Goal: Task Accomplishment & Management: Manage account settings

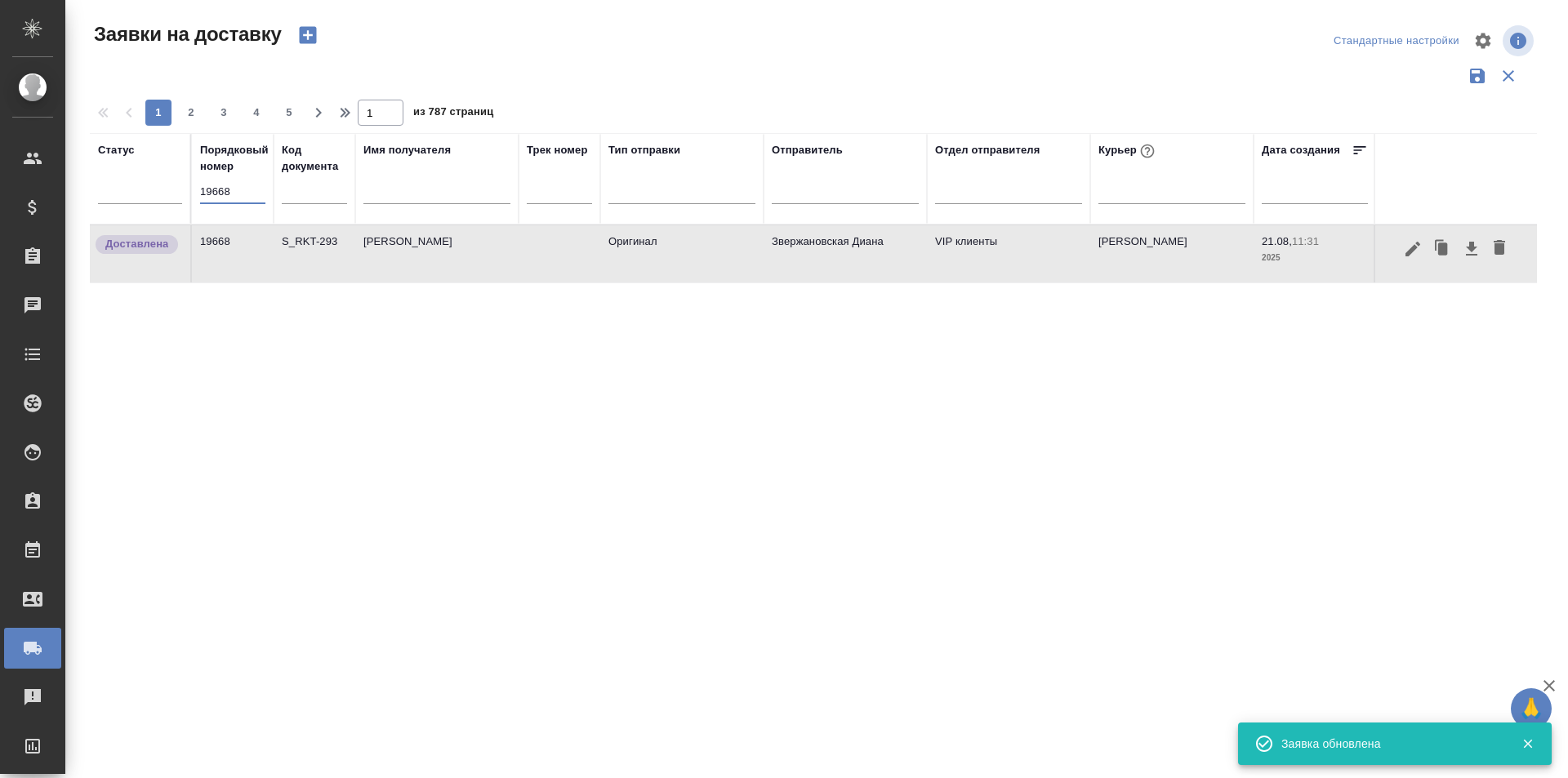
click at [237, 201] on input "19668" at bounding box center [233, 191] width 65 height 22
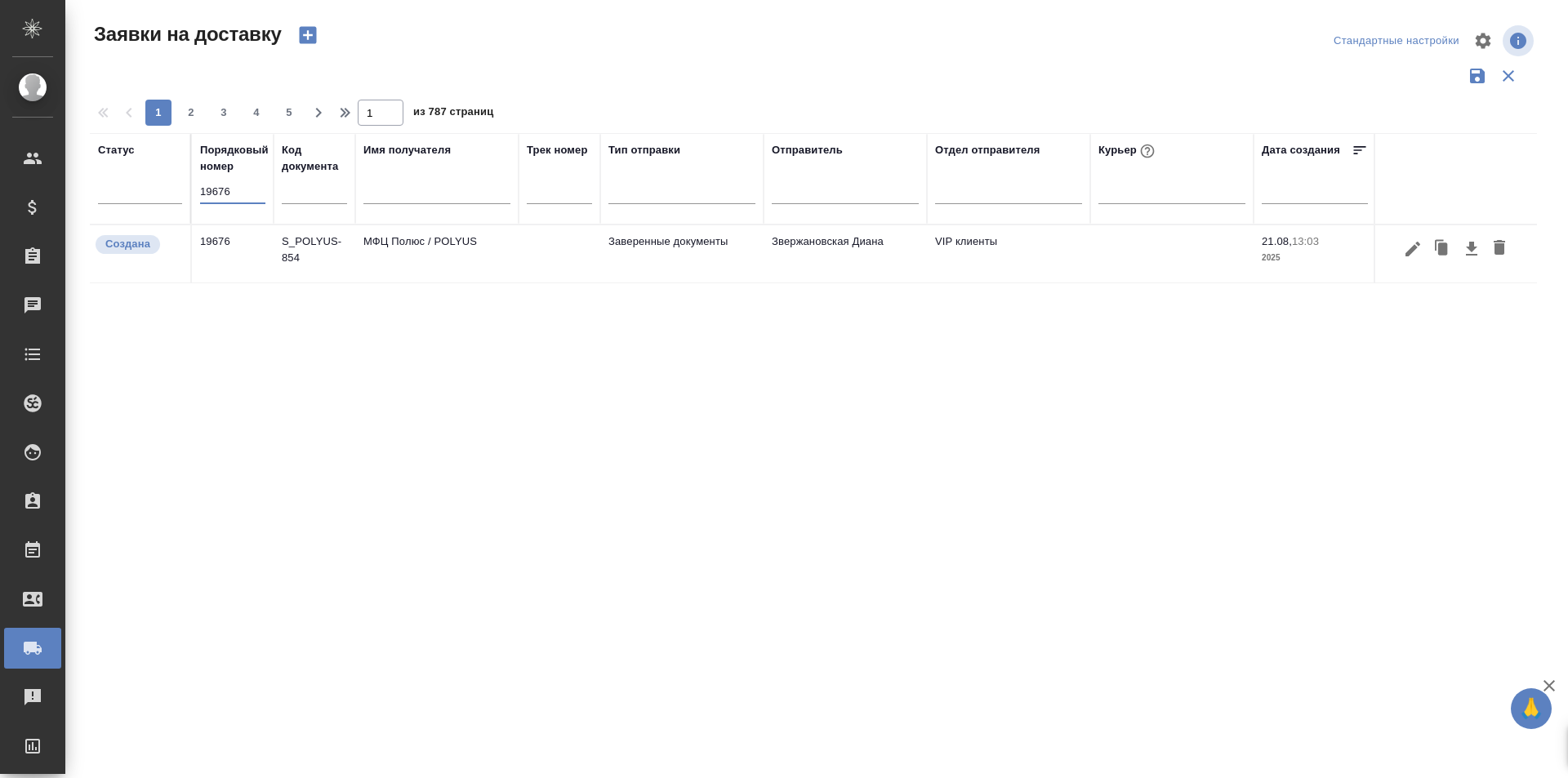
type input "19676"
click at [1409, 256] on icon "button" at bounding box center [1413, 248] width 15 height 15
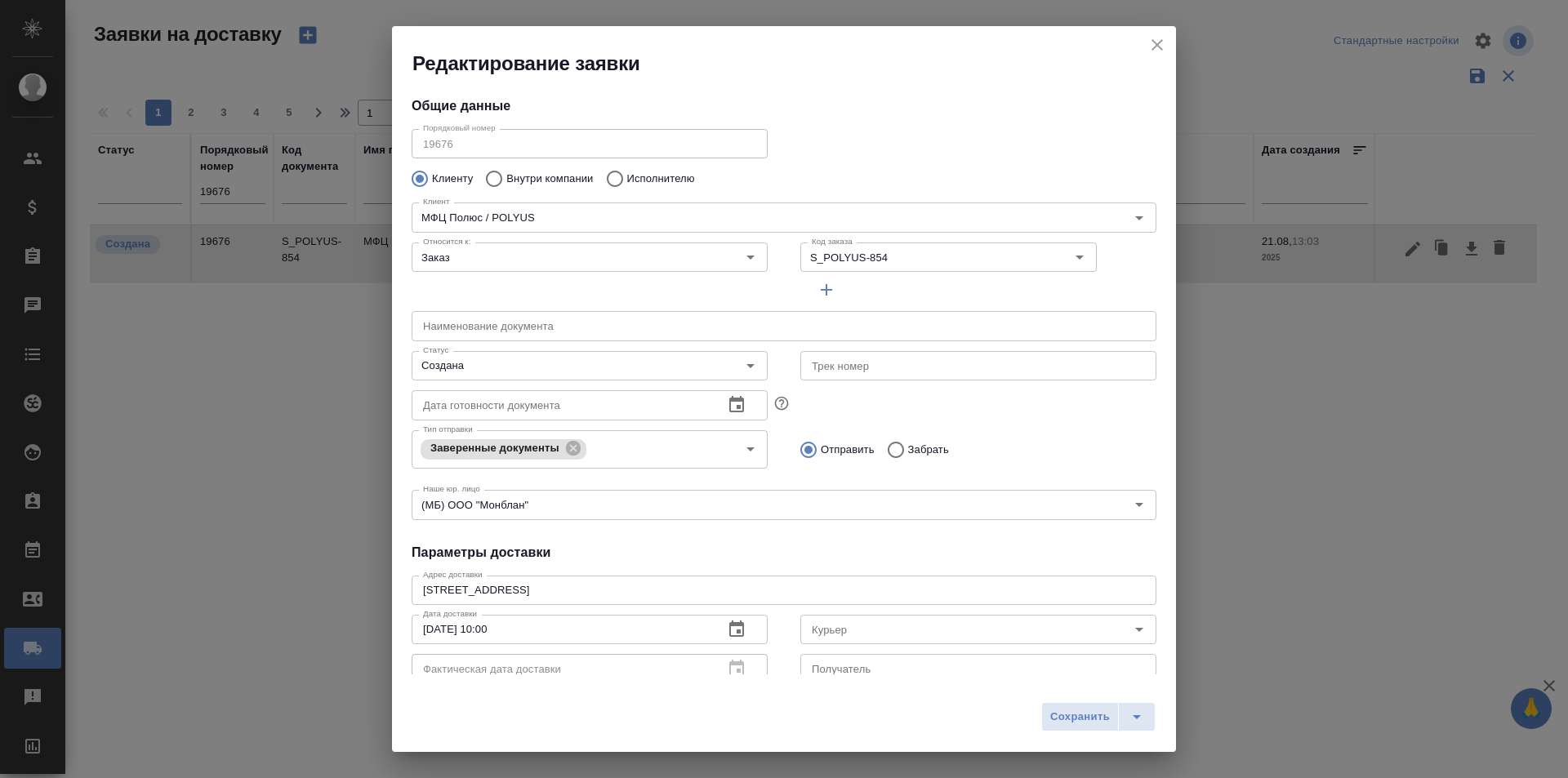
type input "[PERSON_NAME]"
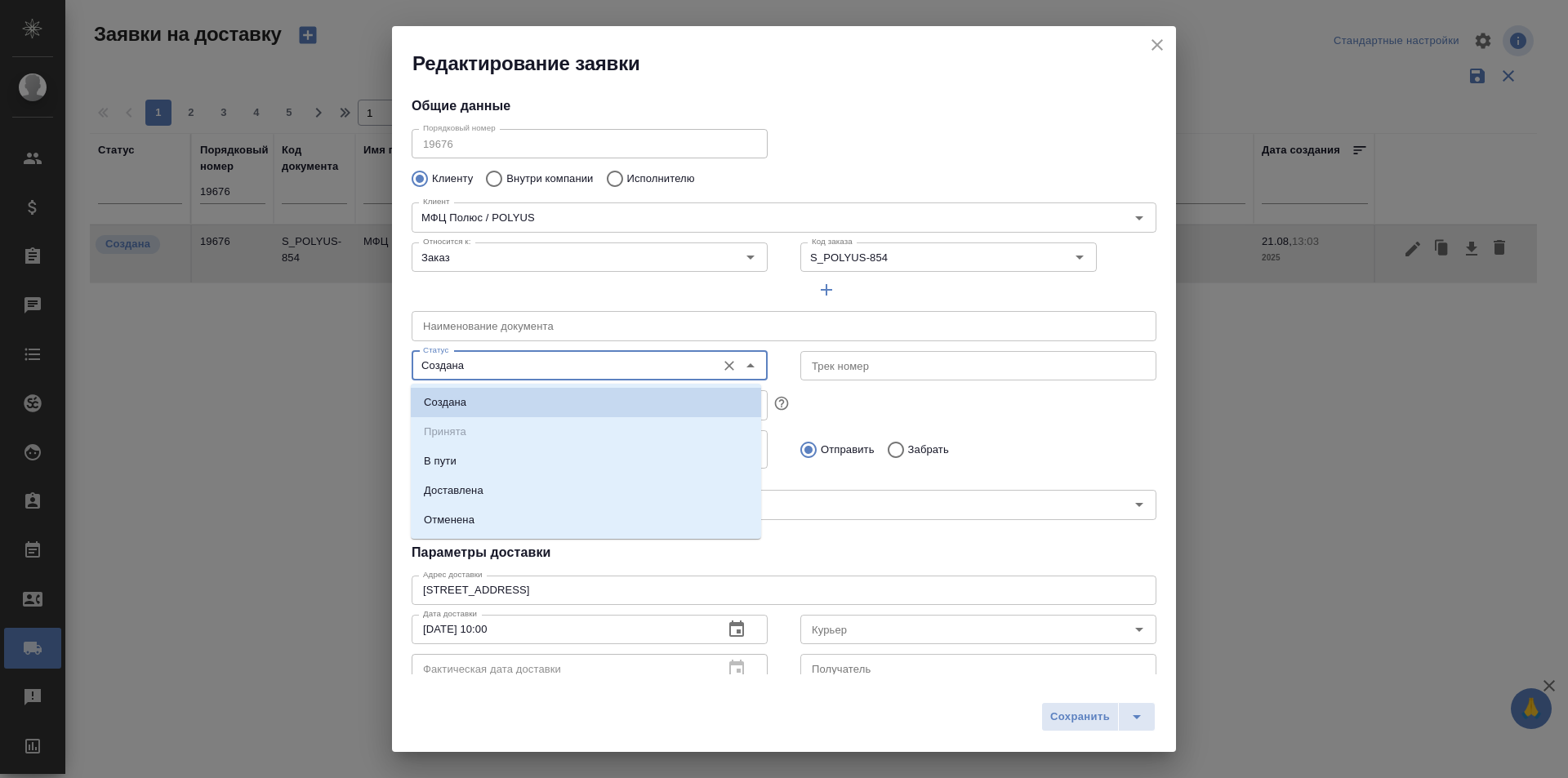
click at [502, 373] on input "Создана" at bounding box center [563, 365] width 292 height 20
drag, startPoint x: 492, startPoint y: 474, endPoint x: 491, endPoint y: 490, distance: 16.0
click at [492, 476] on ul "Создана Принята В пути Доставлена Отменена" at bounding box center [586, 474] width 350 height 147
click at [491, 490] on li "Доставлена" at bounding box center [586, 490] width 350 height 29
type input "Доставлена"
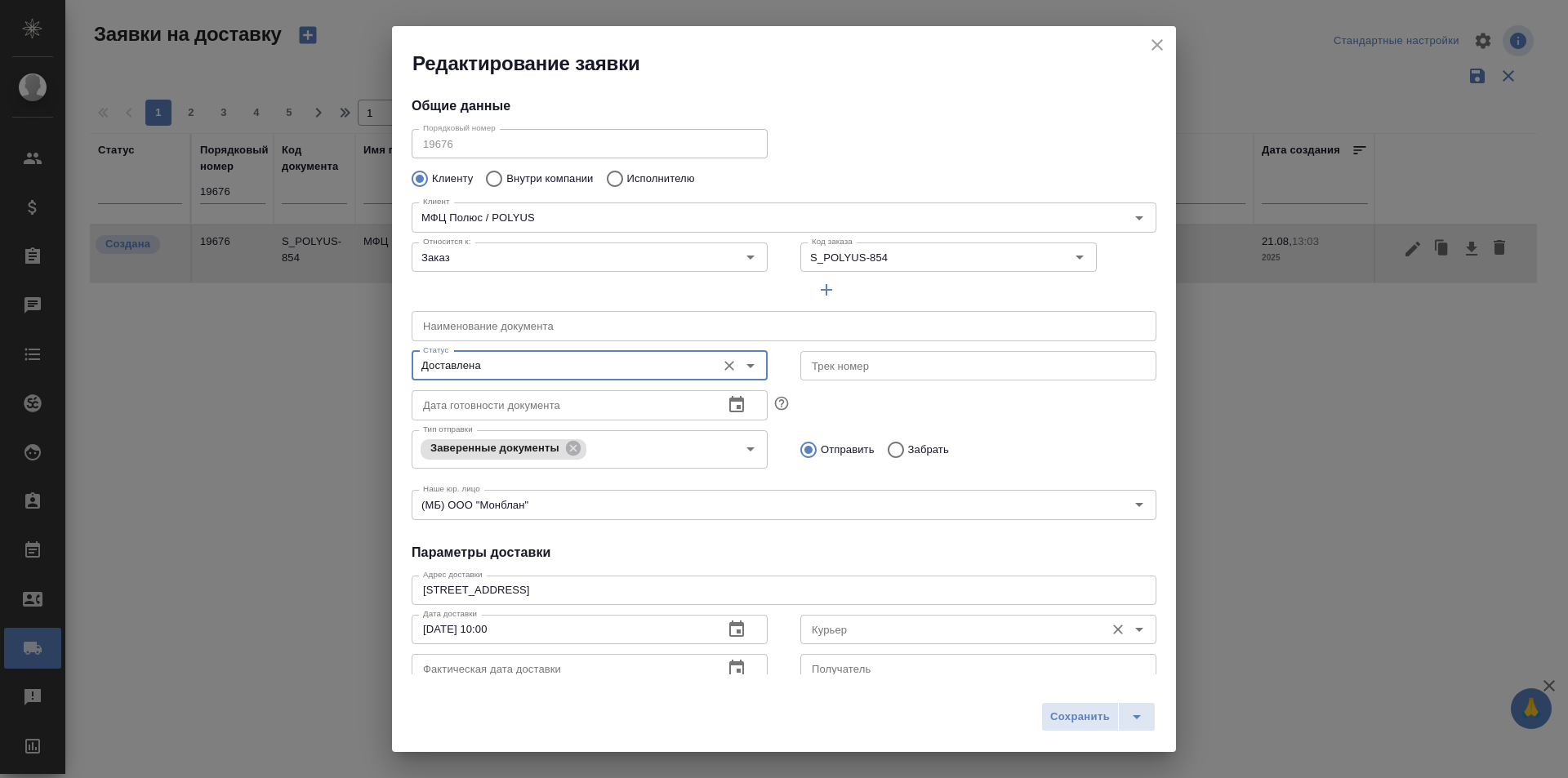
click at [869, 620] on input "Курьер" at bounding box center [951, 629] width 292 height 20
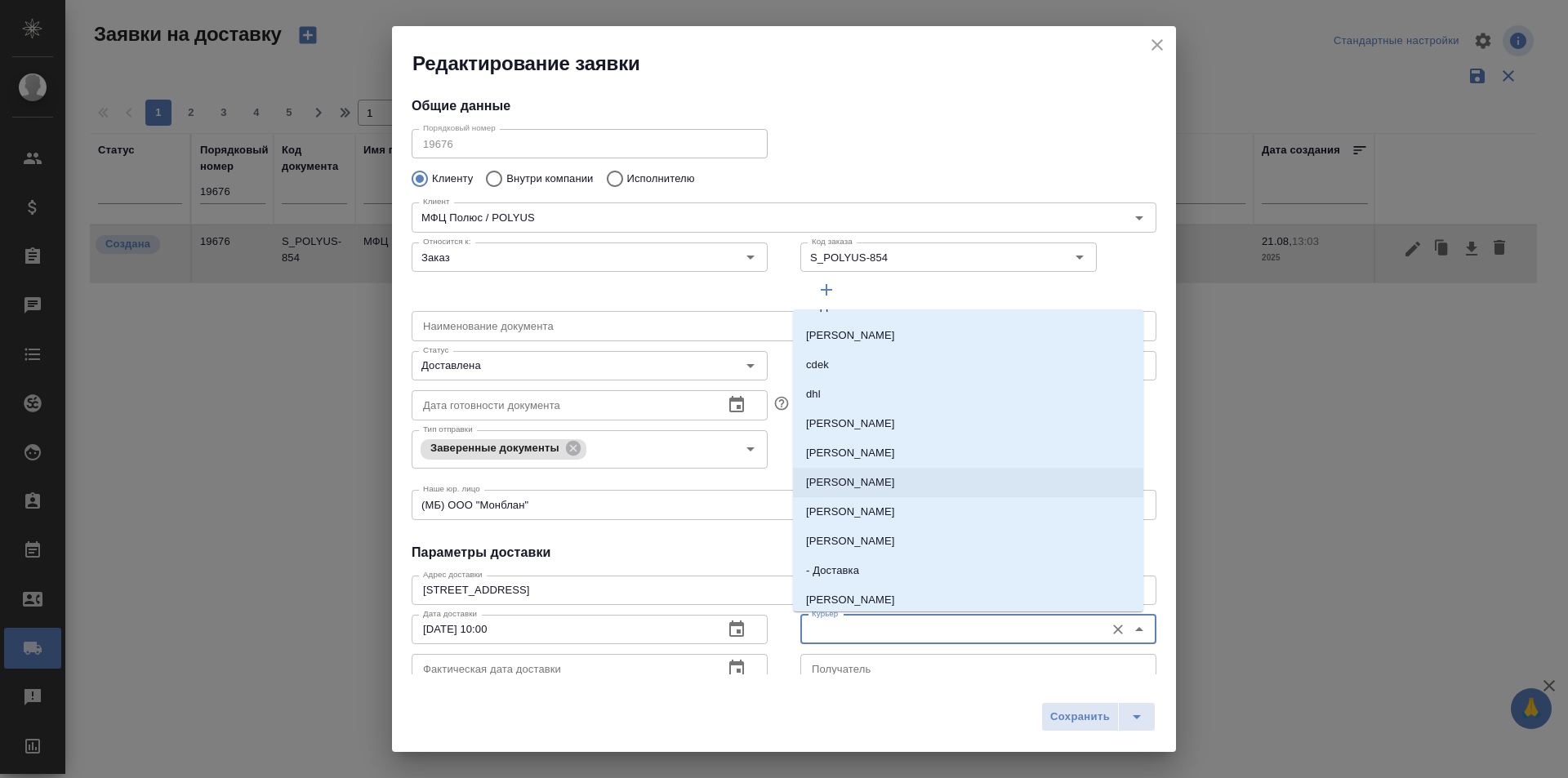
scroll to position [81, 0]
click at [896, 550] on li "[PERSON_NAME]" at bounding box center [968, 540] width 350 height 29
type input "[PERSON_NAME]"
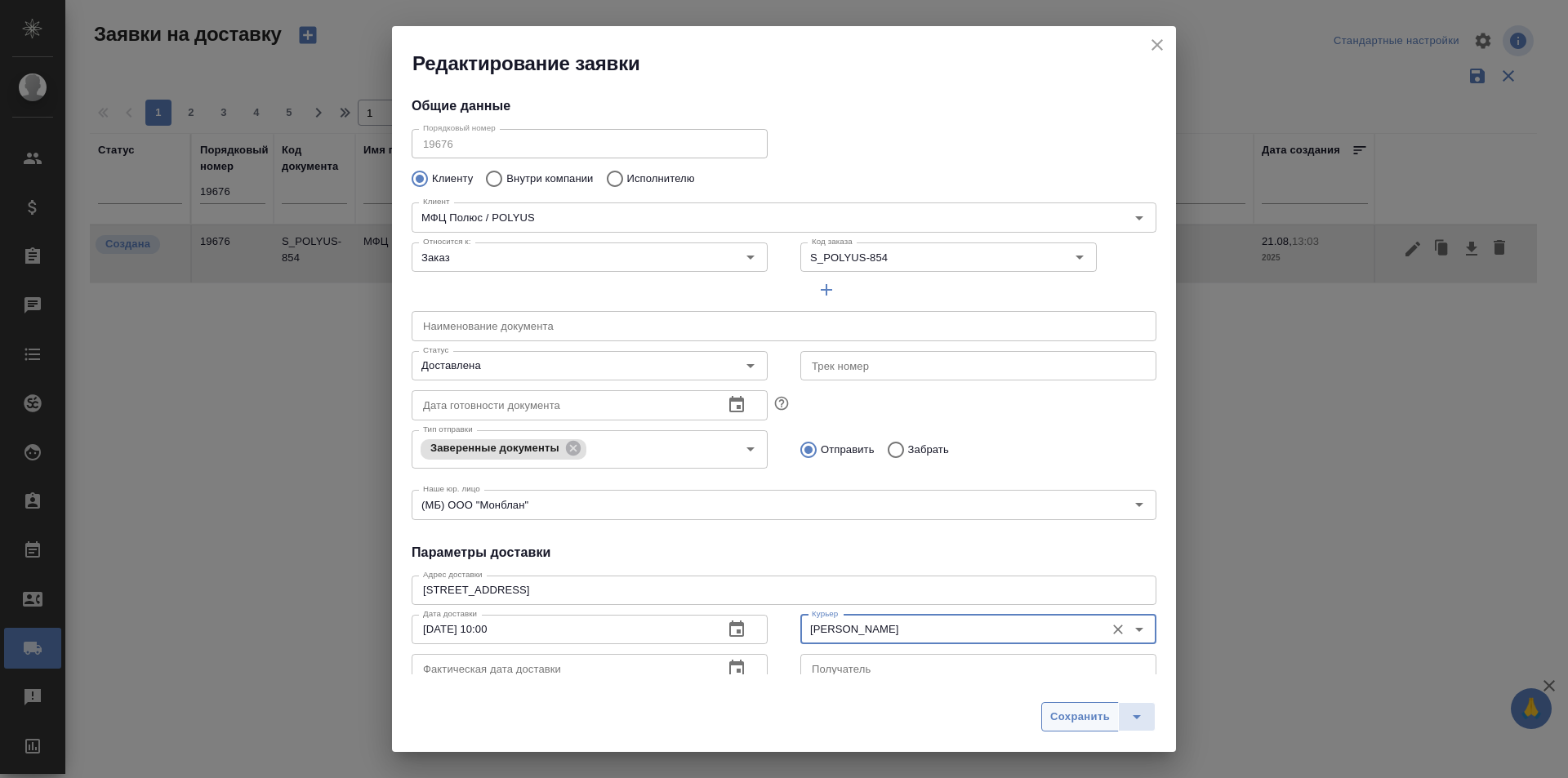
click at [1074, 714] on span "Сохранить" at bounding box center [1080, 717] width 60 height 19
type input "Создана"
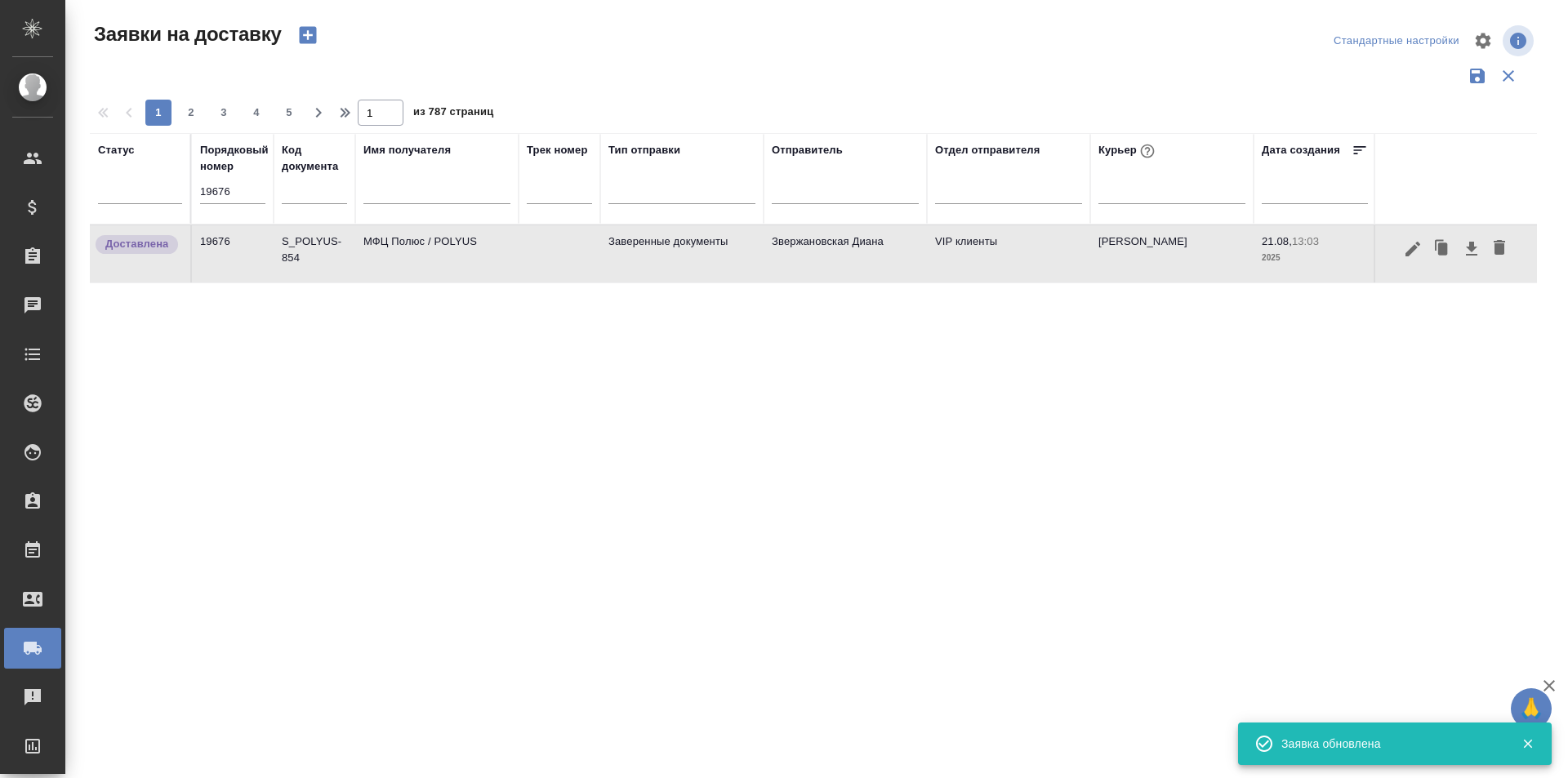
click at [263, 180] on input "19676" at bounding box center [233, 191] width 65 height 22
paste input "7"
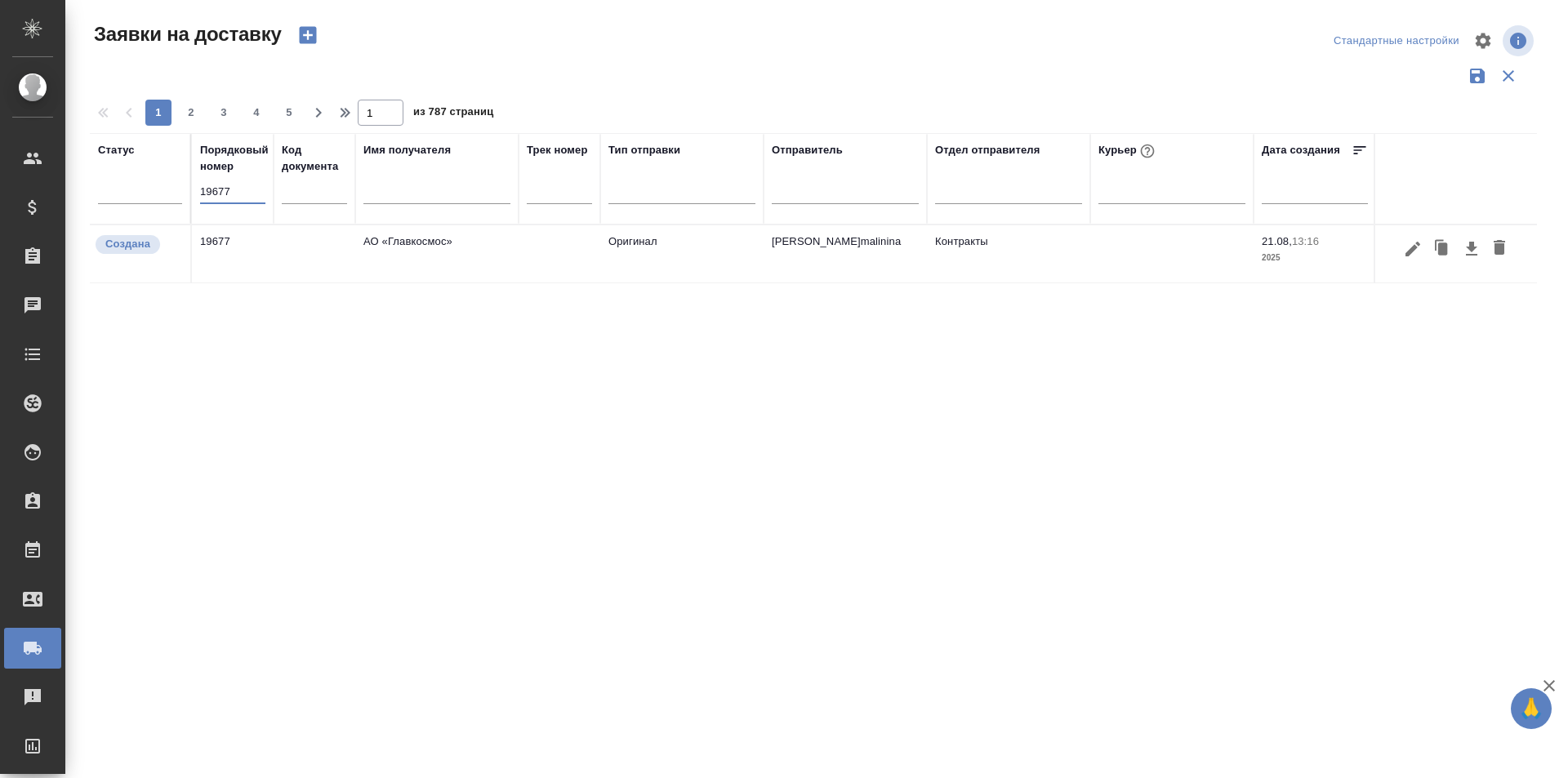
type input "19677"
click at [1410, 254] on icon "button" at bounding box center [1413, 248] width 15 height 15
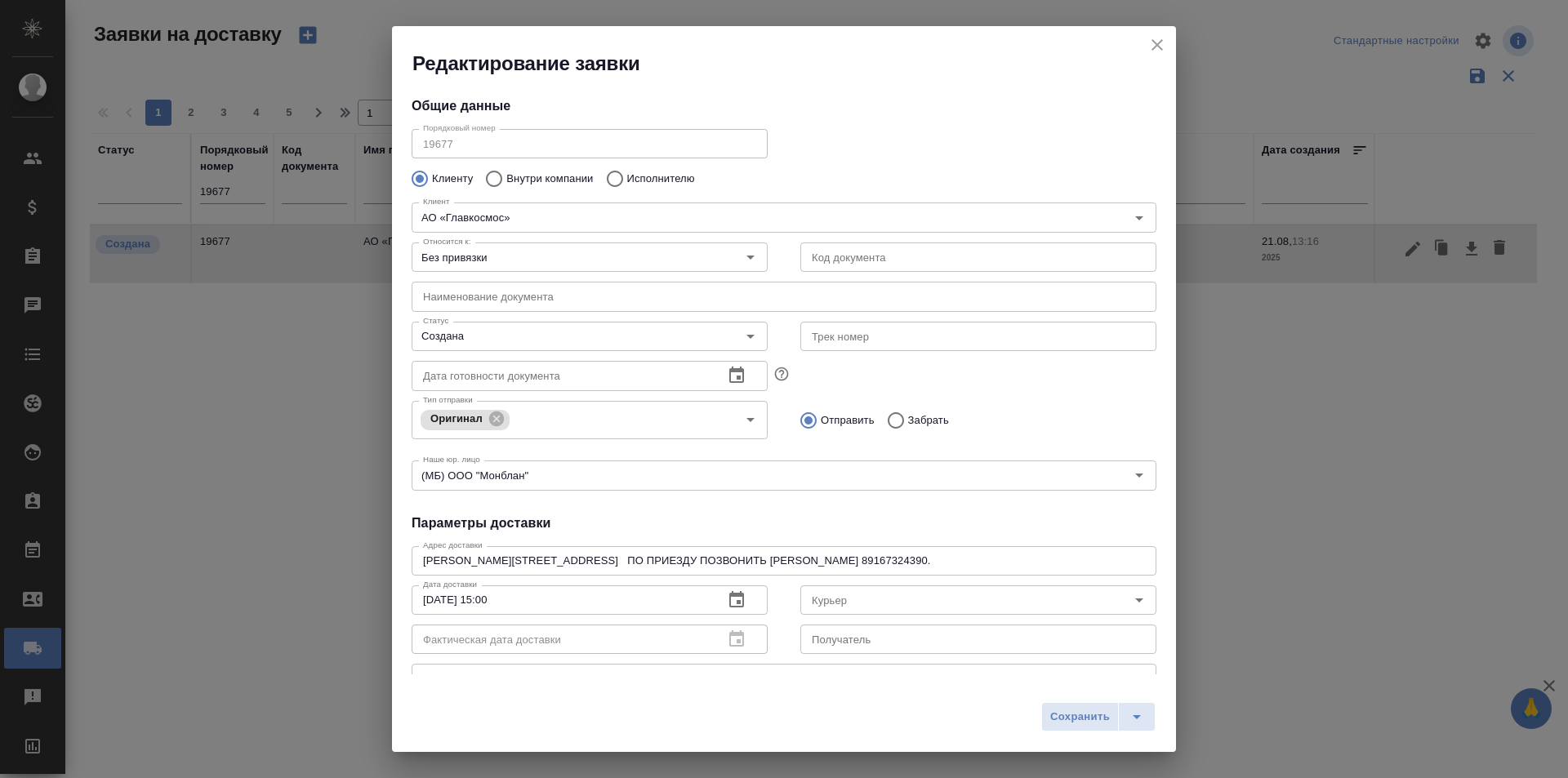
type input "[PERSON_NAME] [PERSON_NAME]"
type input "[PHONE_NUMBER]"
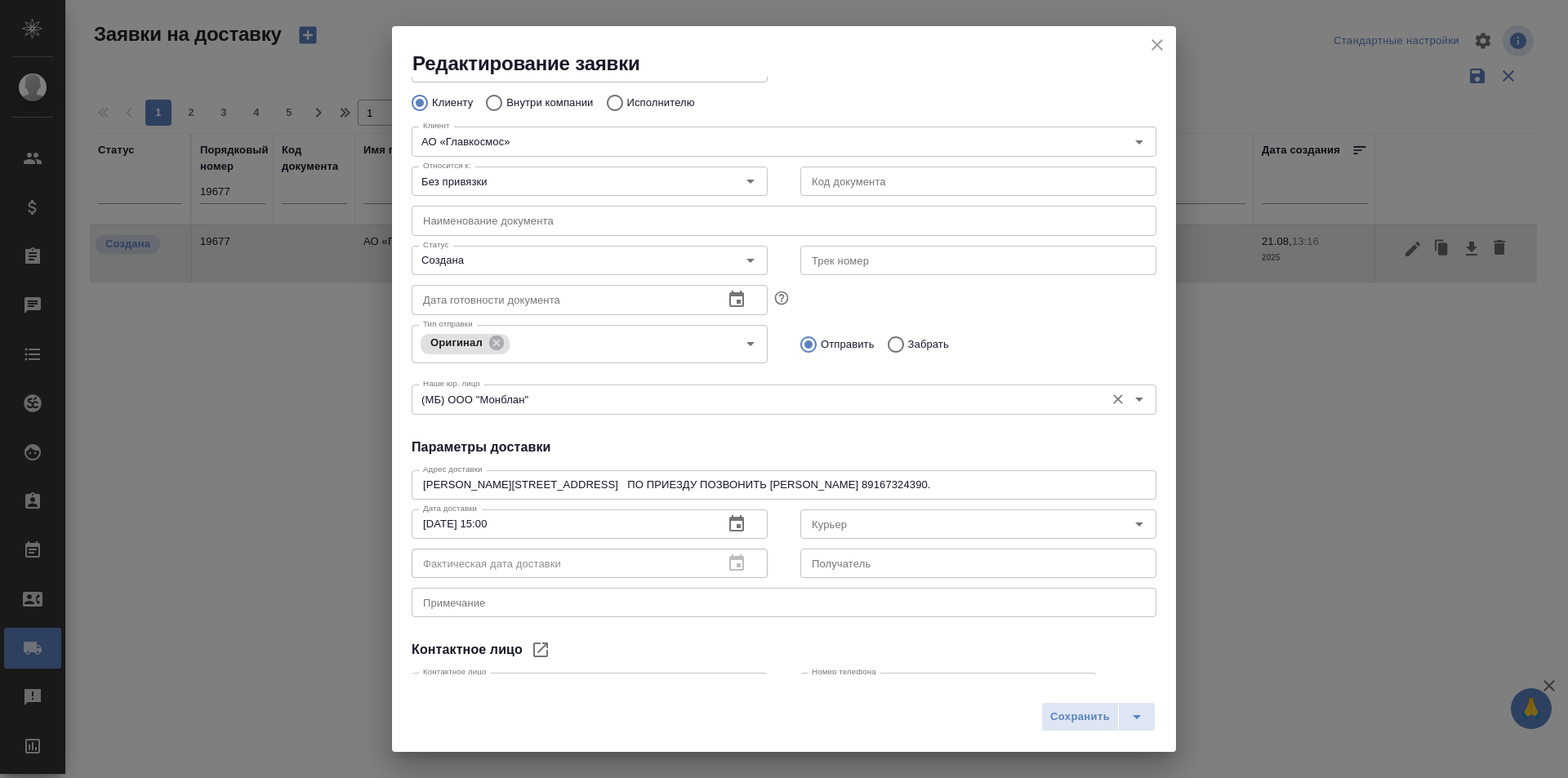
scroll to position [192, 0]
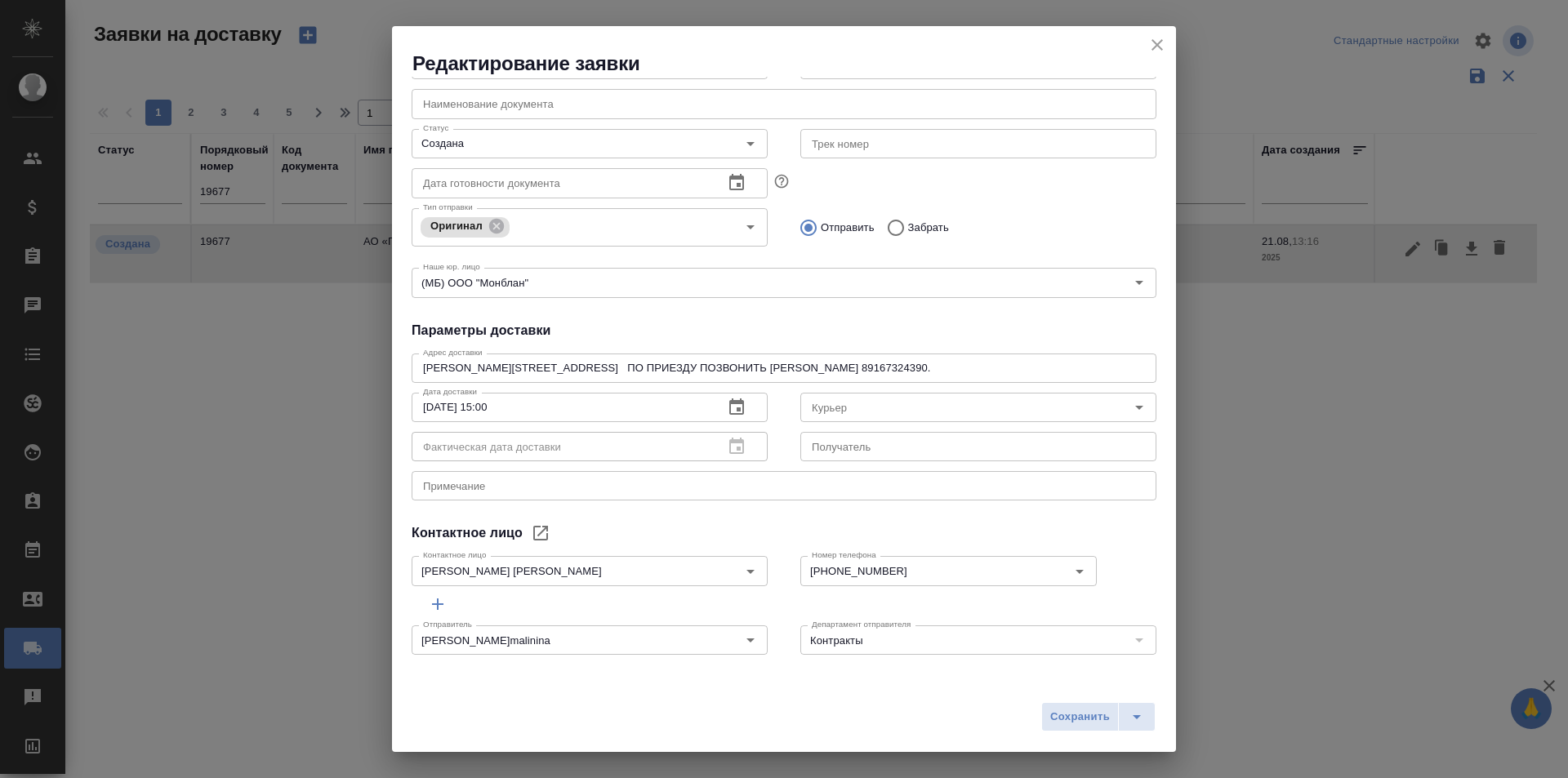
click at [1150, 58] on h2 "Редактирование заявки" at bounding box center [793, 64] width 763 height 26
click at [1152, 45] on icon "close" at bounding box center [1157, 45] width 20 height 20
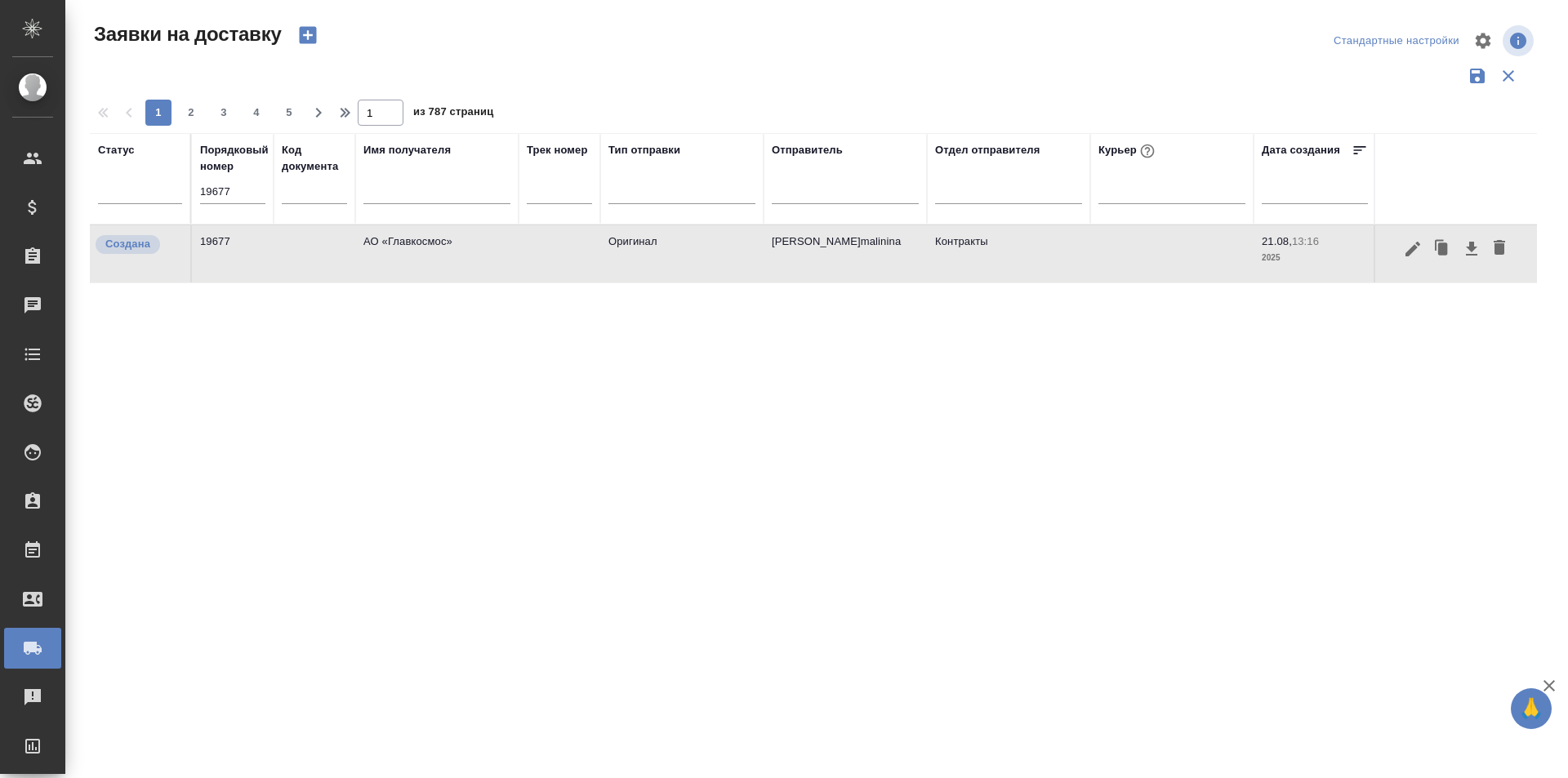
click at [254, 194] on input "19677" at bounding box center [233, 191] width 65 height 22
paste input "89"
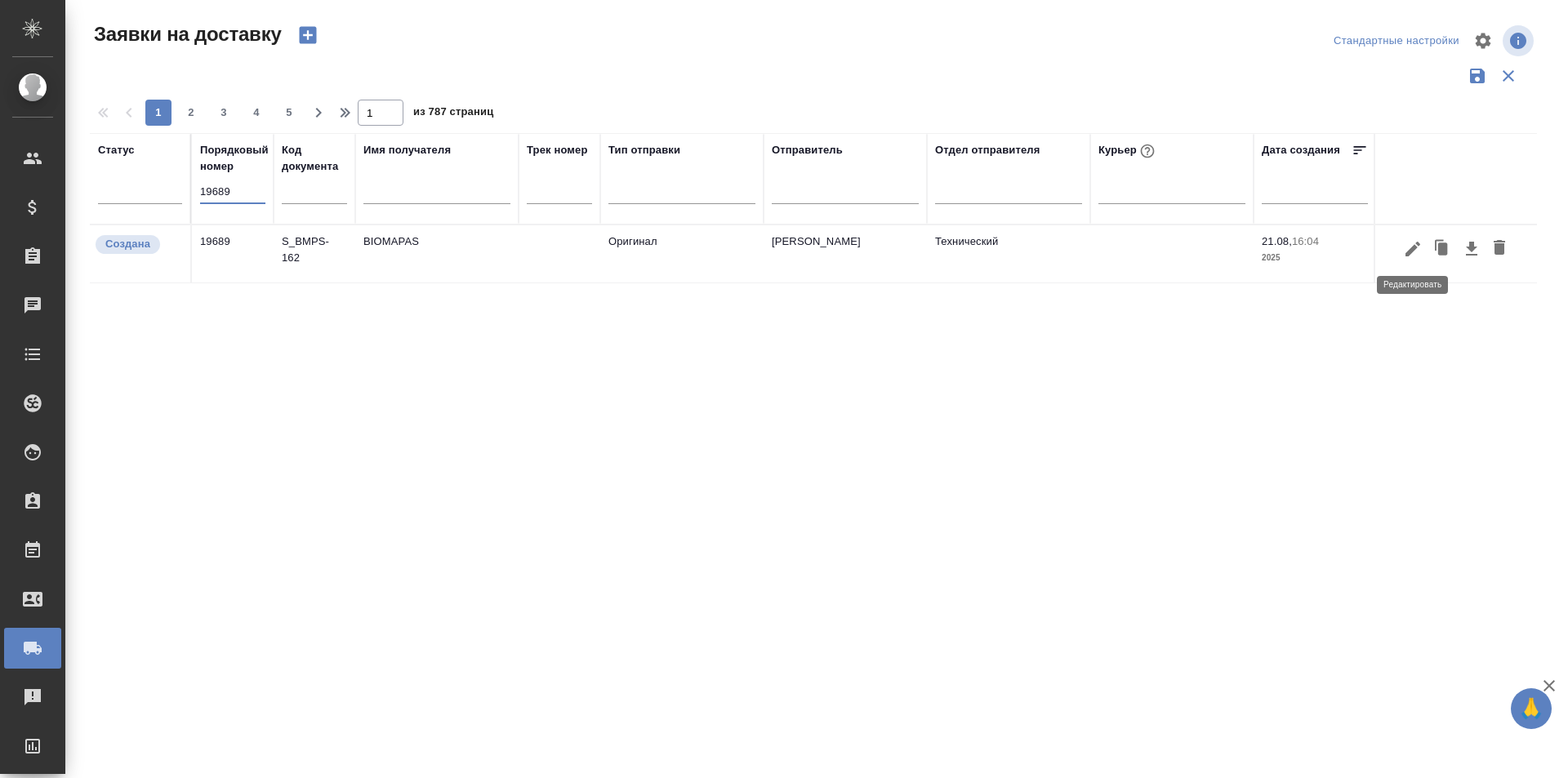
type input "19689"
click at [1407, 247] on icon "button" at bounding box center [1413, 248] width 20 height 20
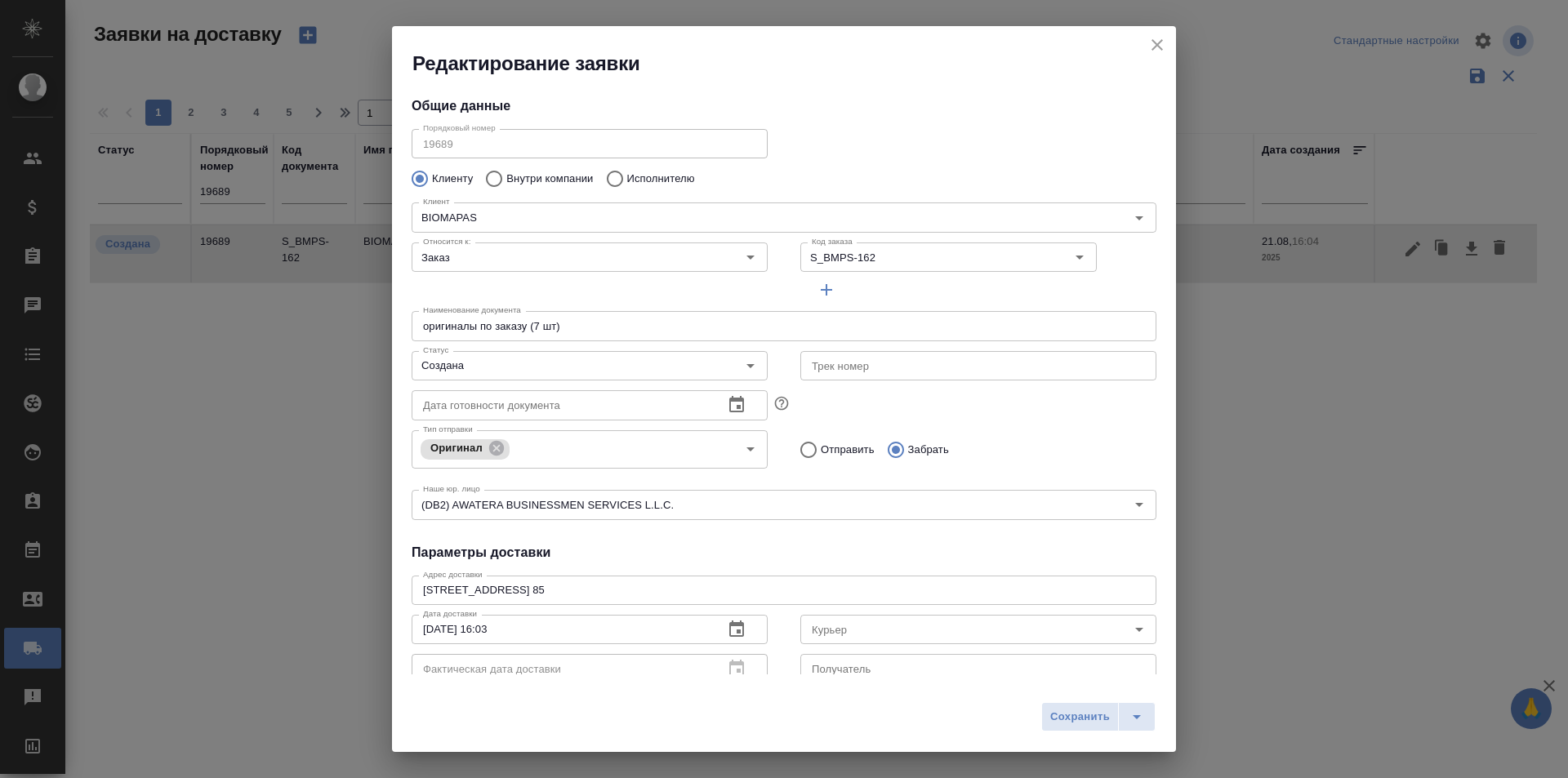
type input "[PERSON_NAME]"
type input "[PHONE_NUMBER]"
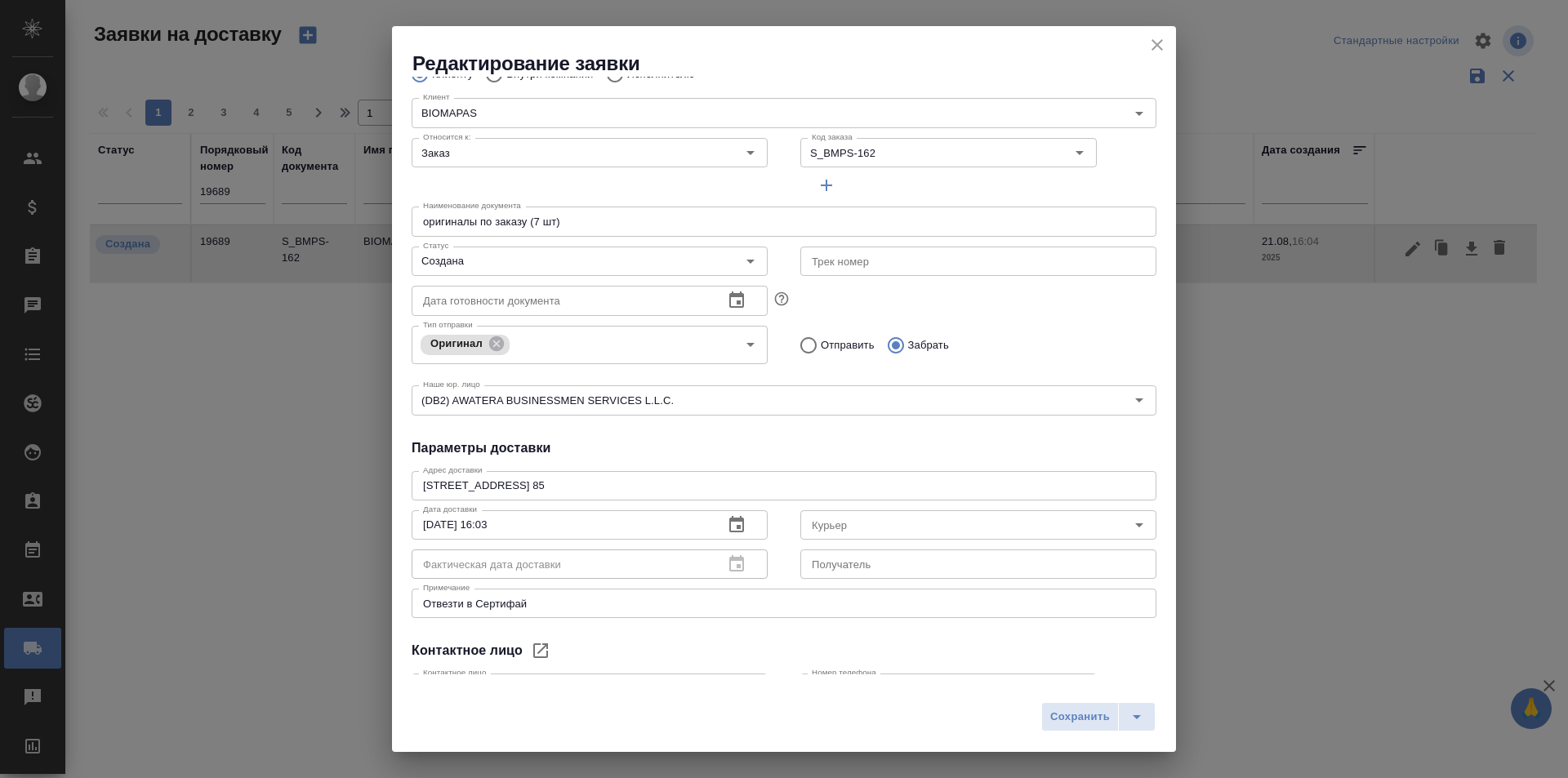
scroll to position [81, 0]
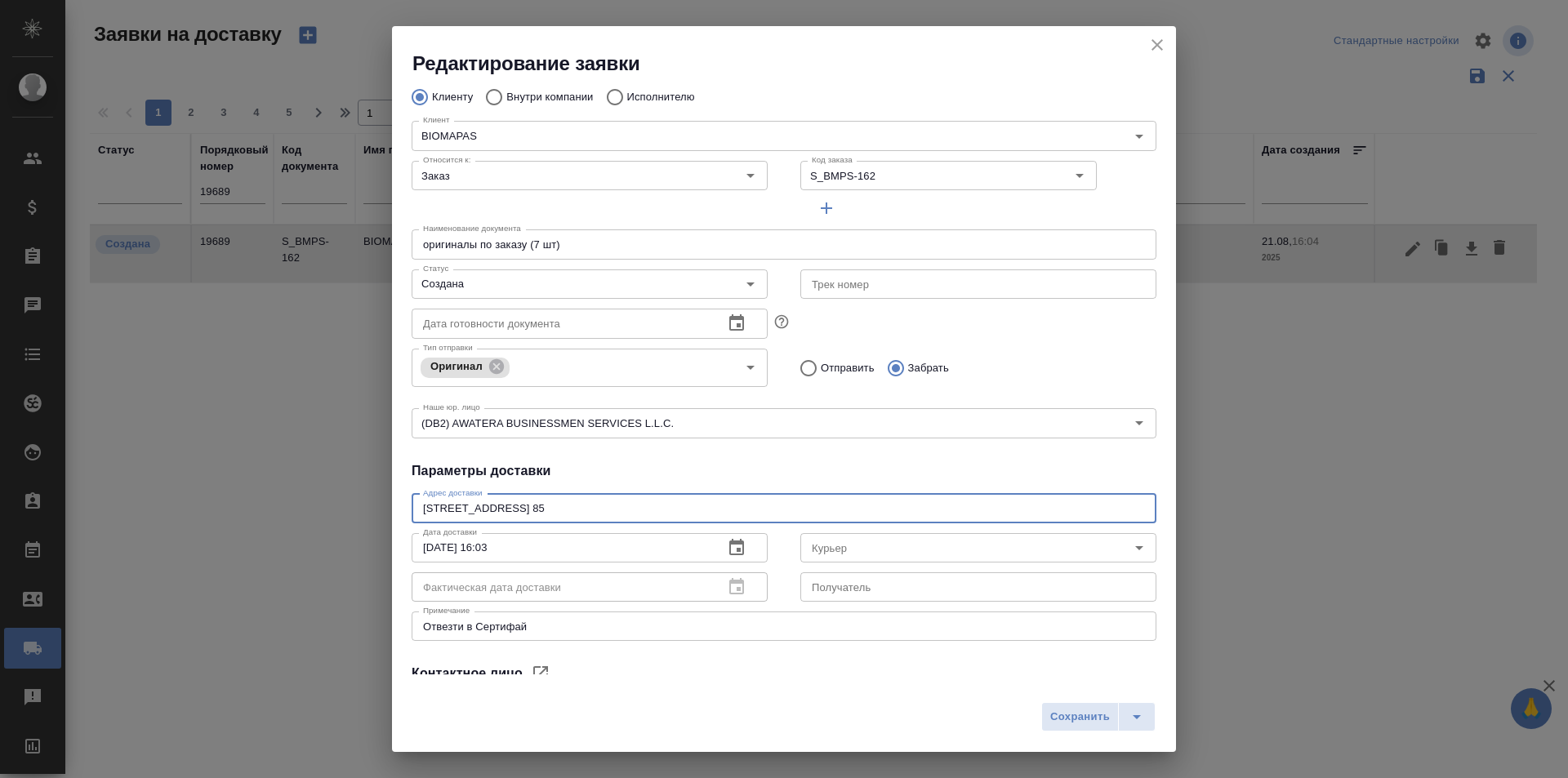
drag, startPoint x: 691, startPoint y: 512, endPoint x: 317, endPoint y: 508, distance: 374.0
click at [317, 508] on div "Редактирование заявки Общие данные Порядковый номер 19689 Порядковый номер Клие…" at bounding box center [784, 389] width 1568 height 778
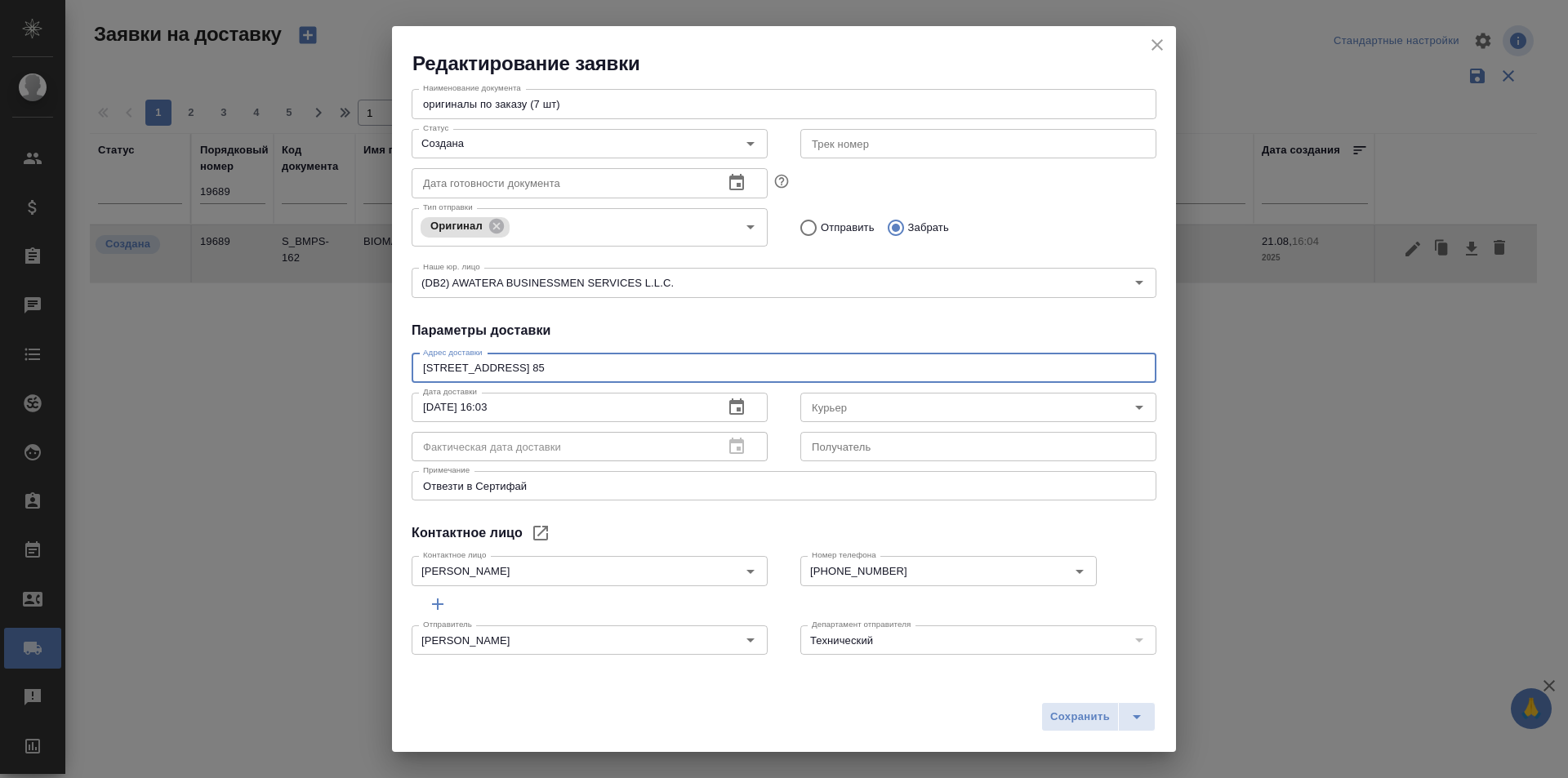
scroll to position [0, 0]
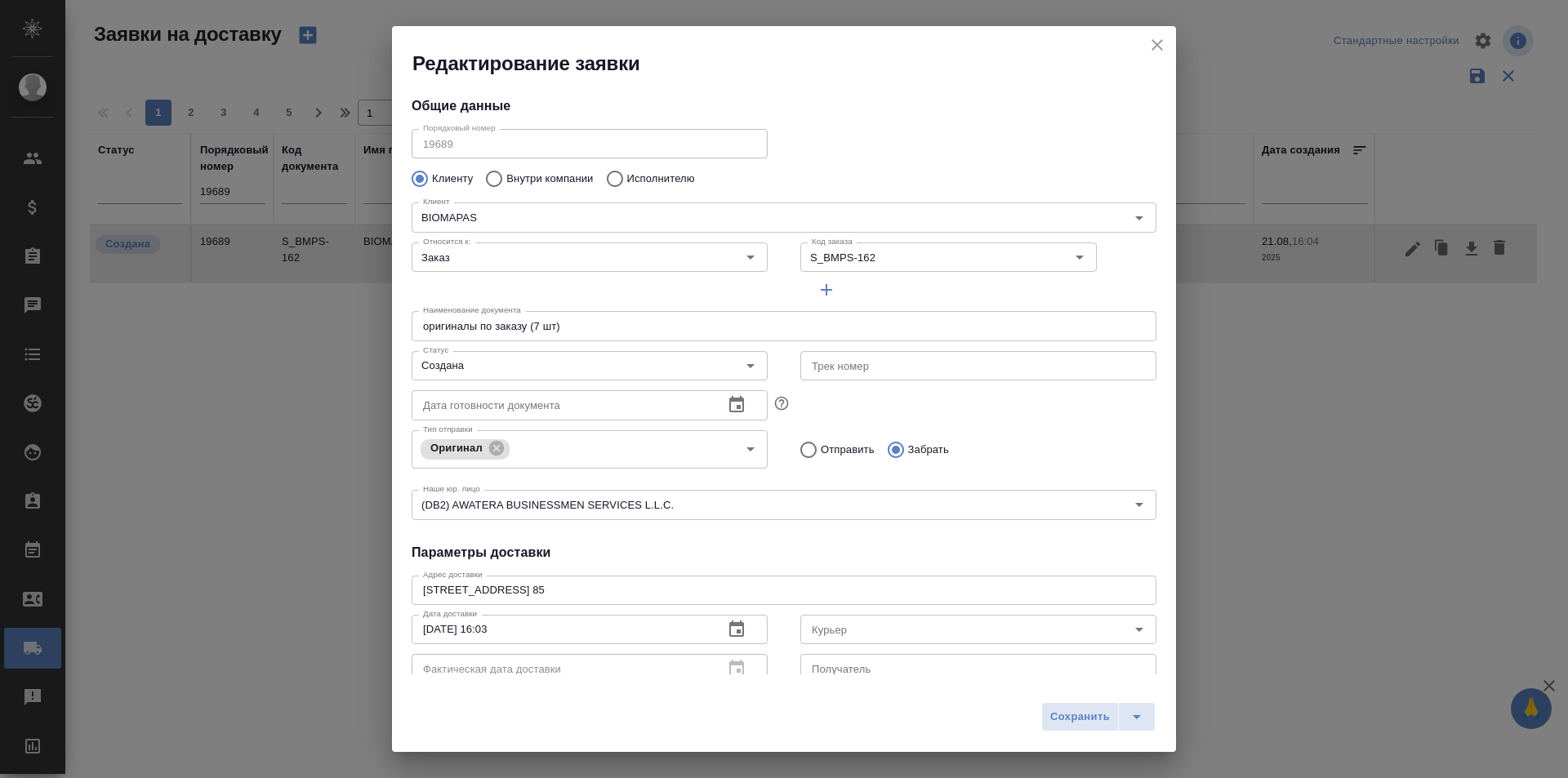
click at [714, 544] on h4 "Параметры доставки" at bounding box center [784, 552] width 745 height 20
click at [1161, 49] on icon "close" at bounding box center [1158, 45] width 11 height 11
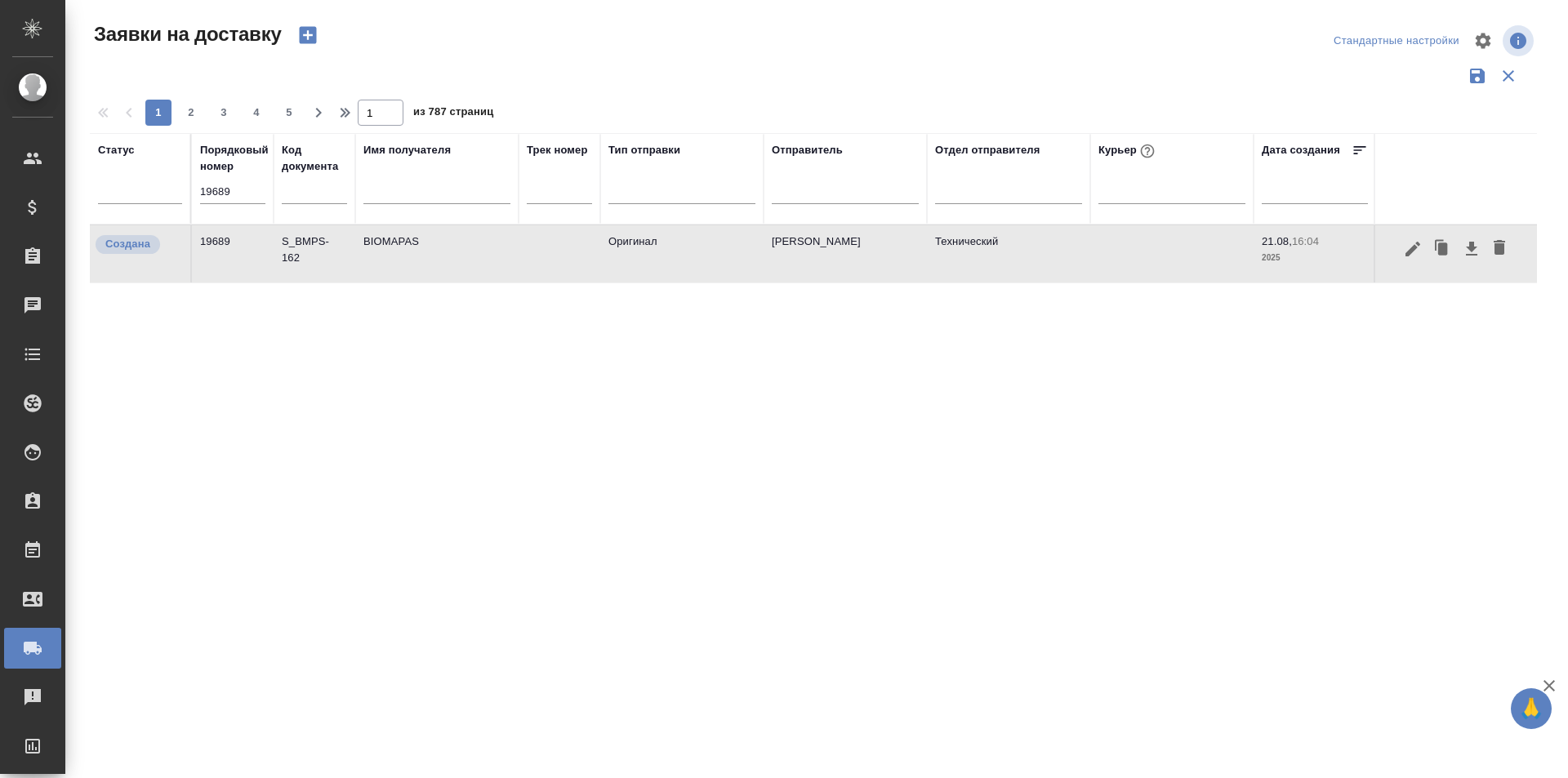
click at [249, 197] on input "19689" at bounding box center [233, 191] width 65 height 22
paste input "77"
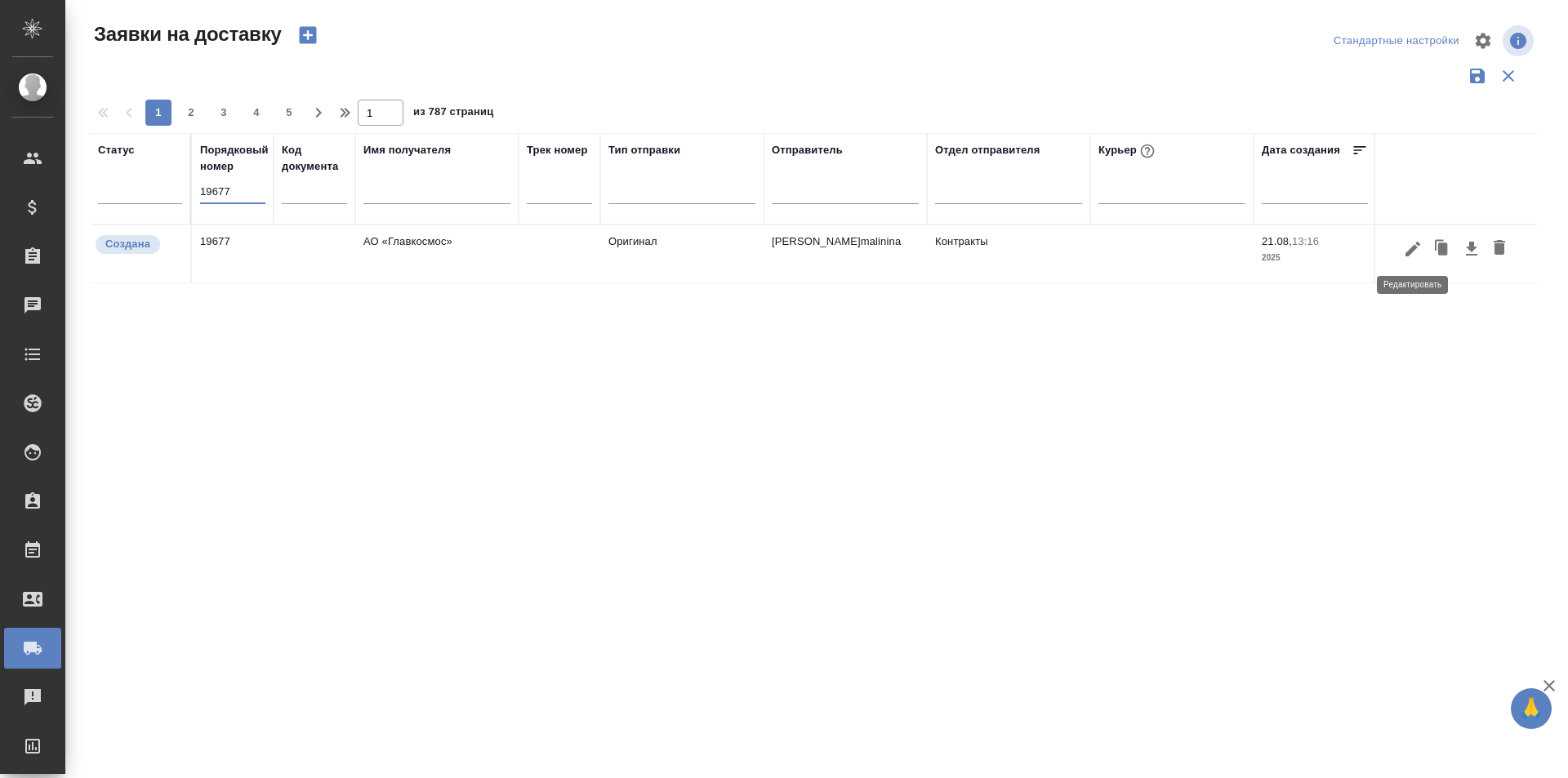
type input "19677"
click at [1409, 256] on icon "button" at bounding box center [1413, 248] width 20 height 20
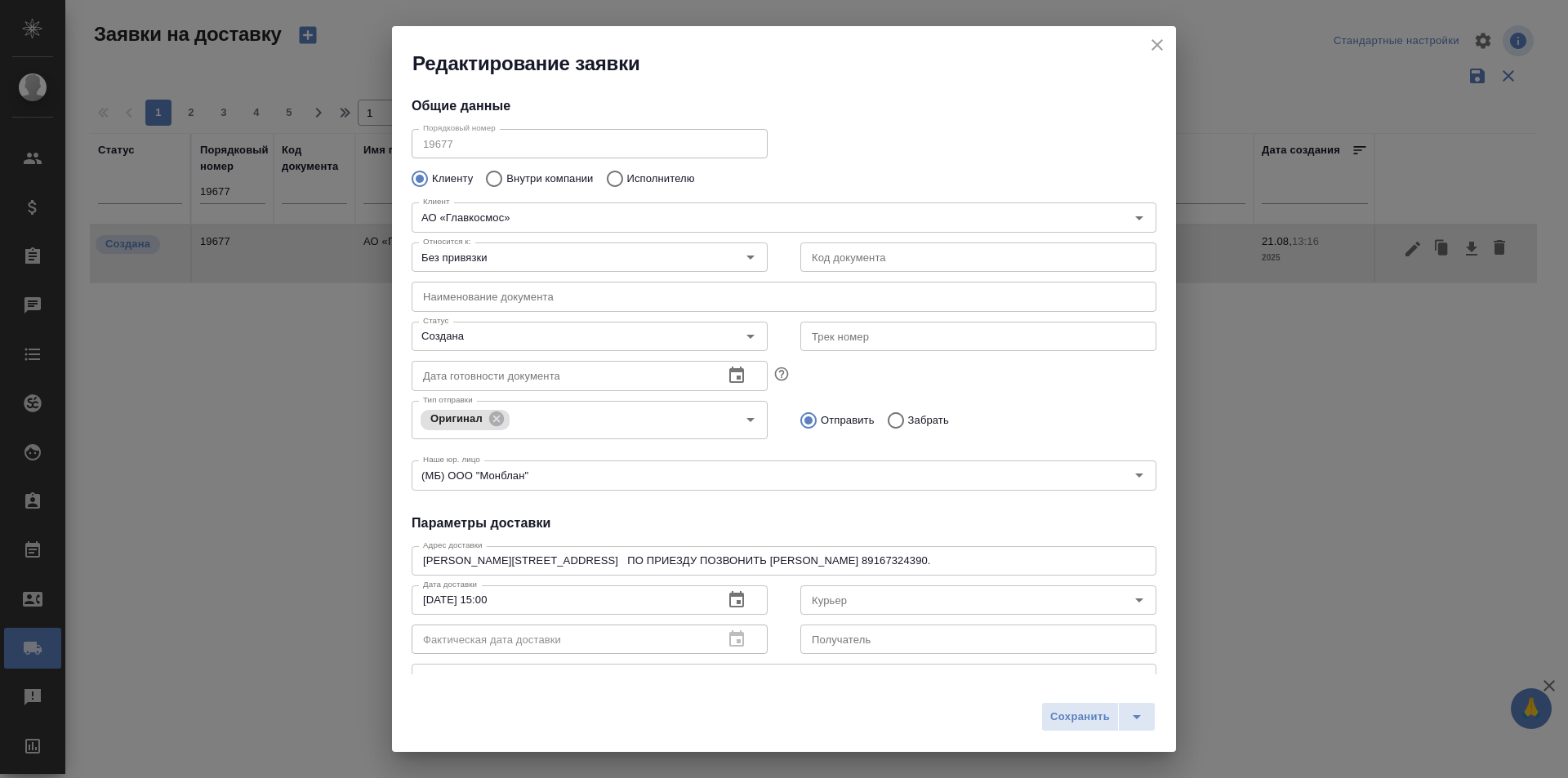
type input "[PERSON_NAME]malinina"
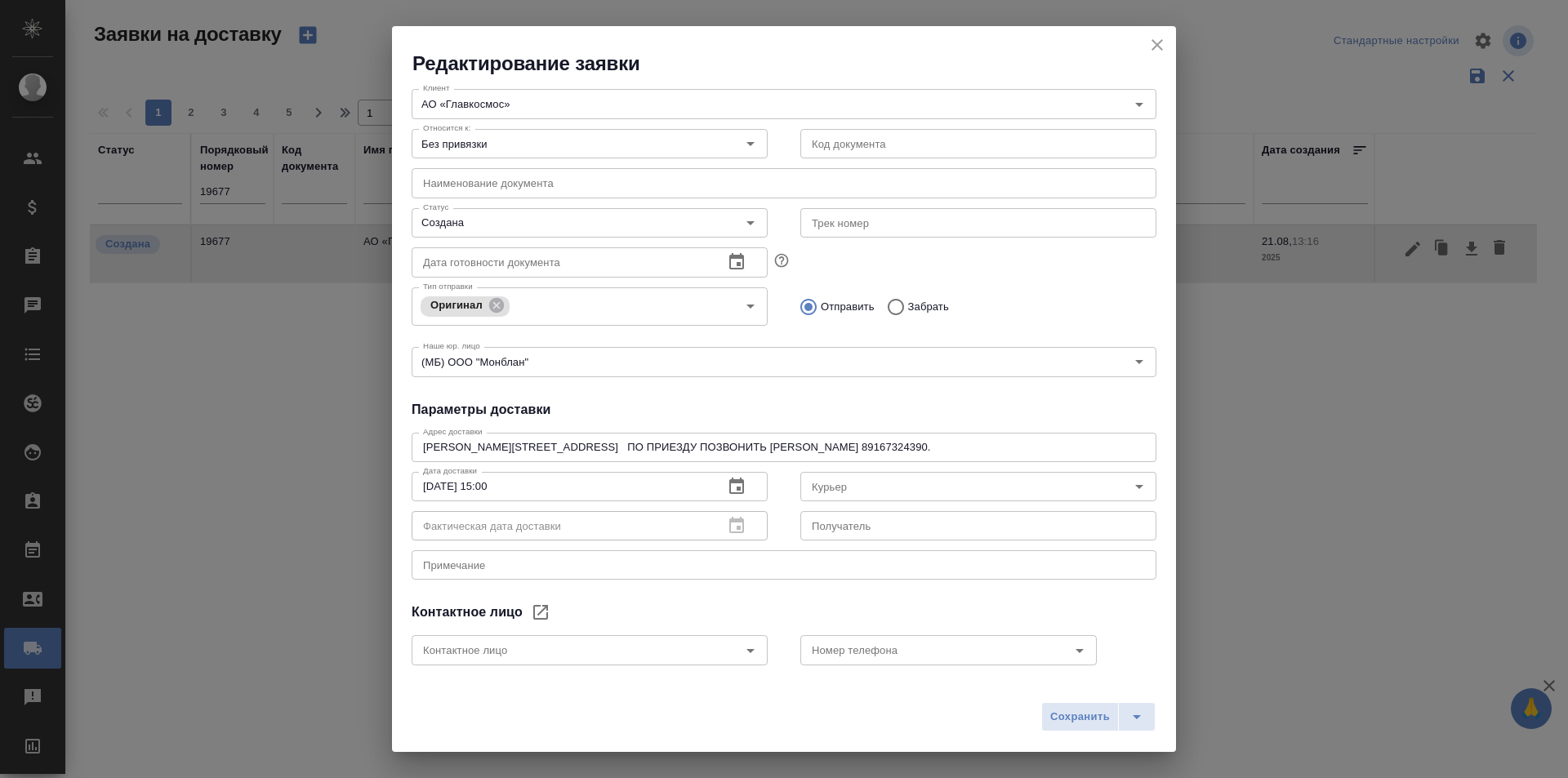
scroll to position [192, 0]
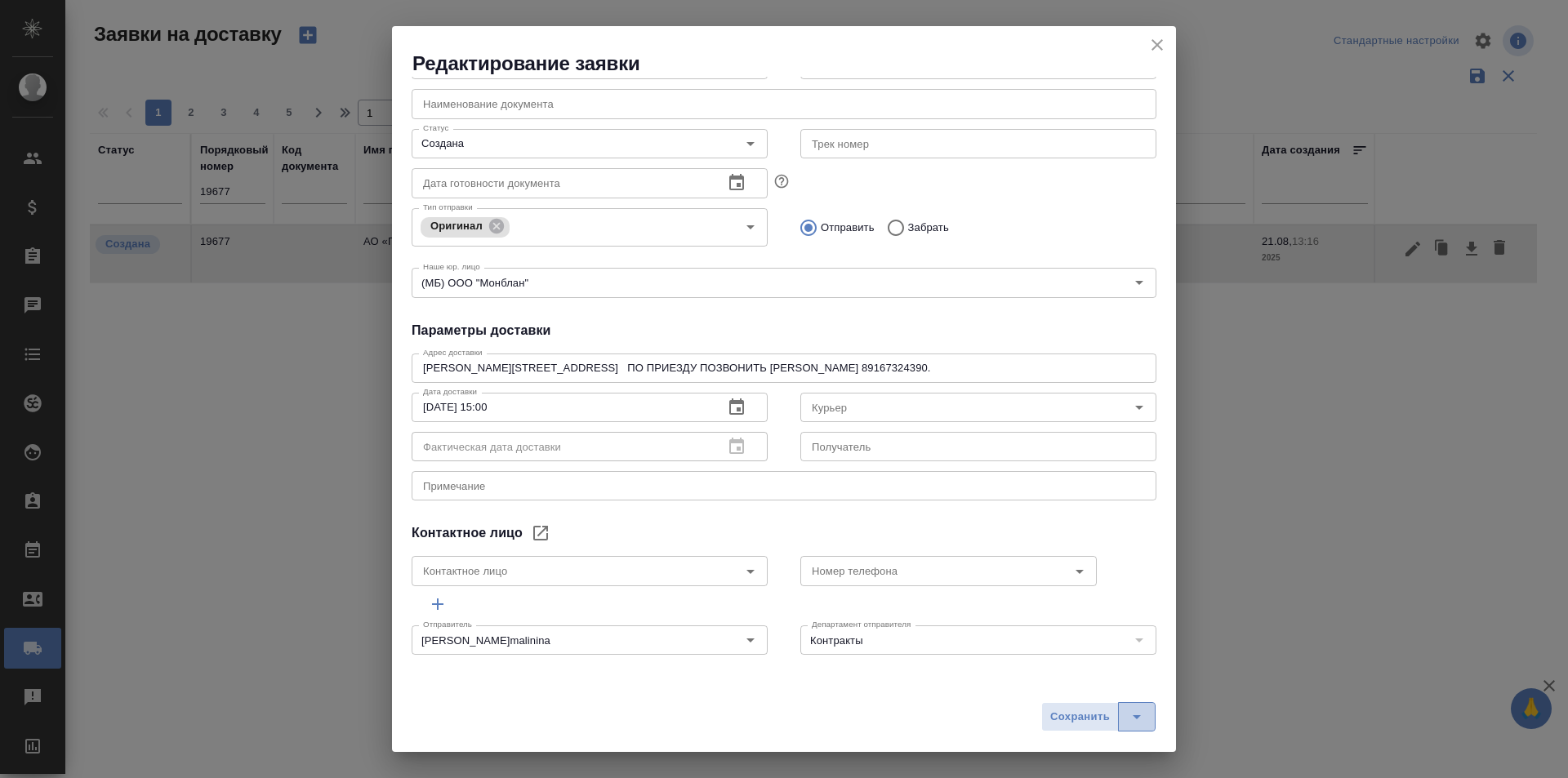
click at [1133, 709] on icon "split button" at bounding box center [1136, 716] width 20 height 20
click at [1114, 684] on li "Сохранить и скачать" at bounding box center [1102, 683] width 131 height 26
